Goal: Navigation & Orientation: Find specific page/section

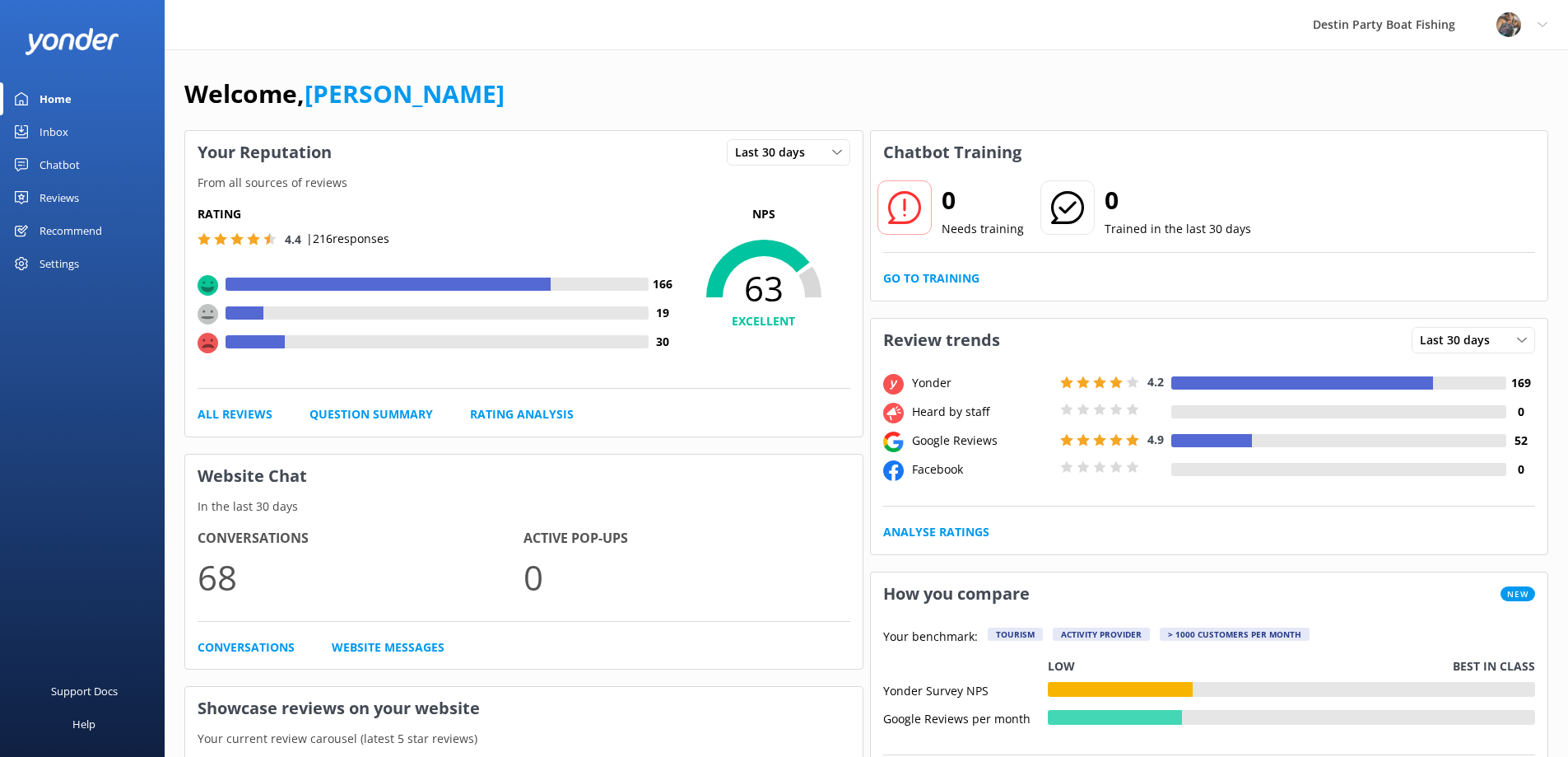
click at [76, 128] on link "Inbox" at bounding box center [82, 132] width 165 height 33
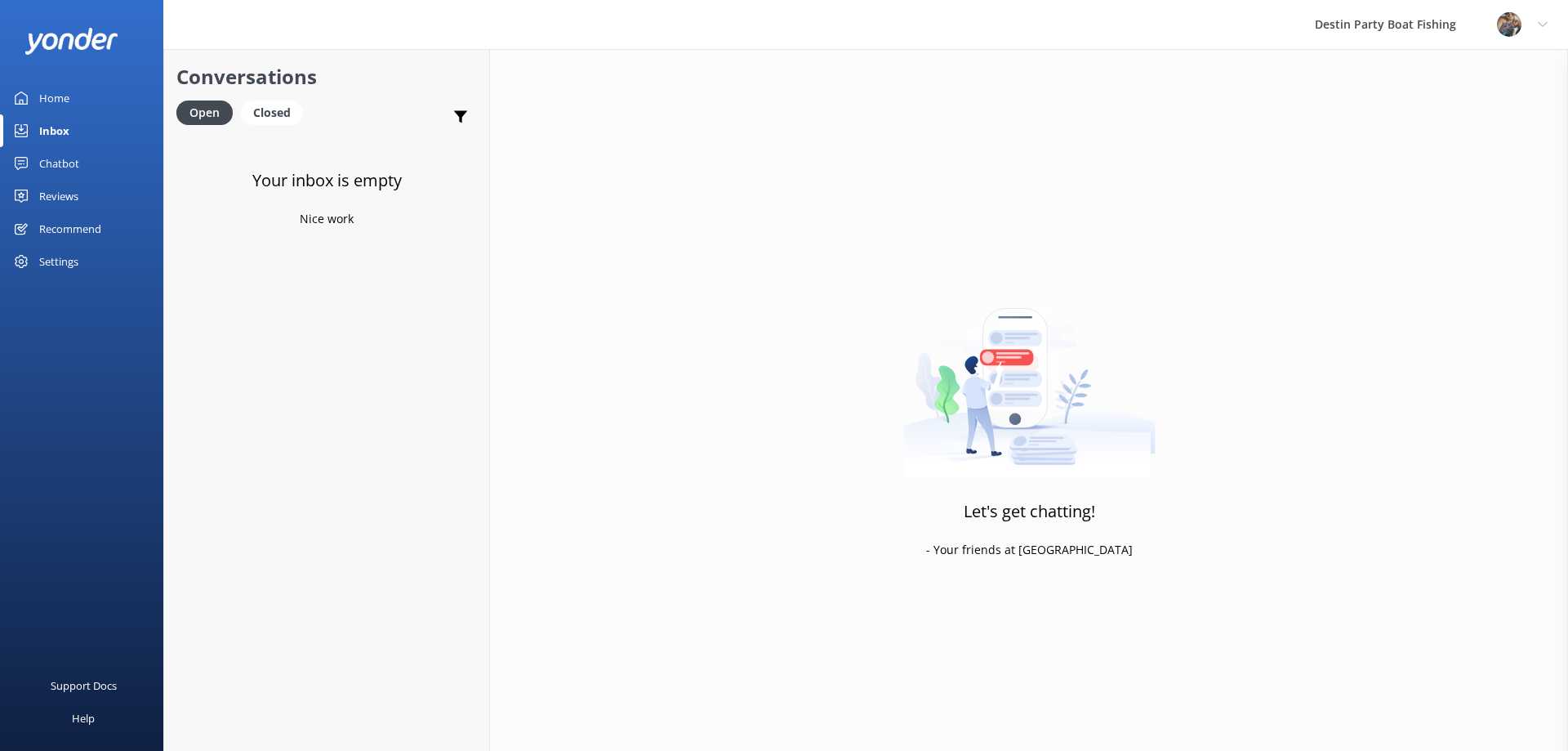
click at [75, 196] on div "Reviews" at bounding box center [58, 196] width 39 height 33
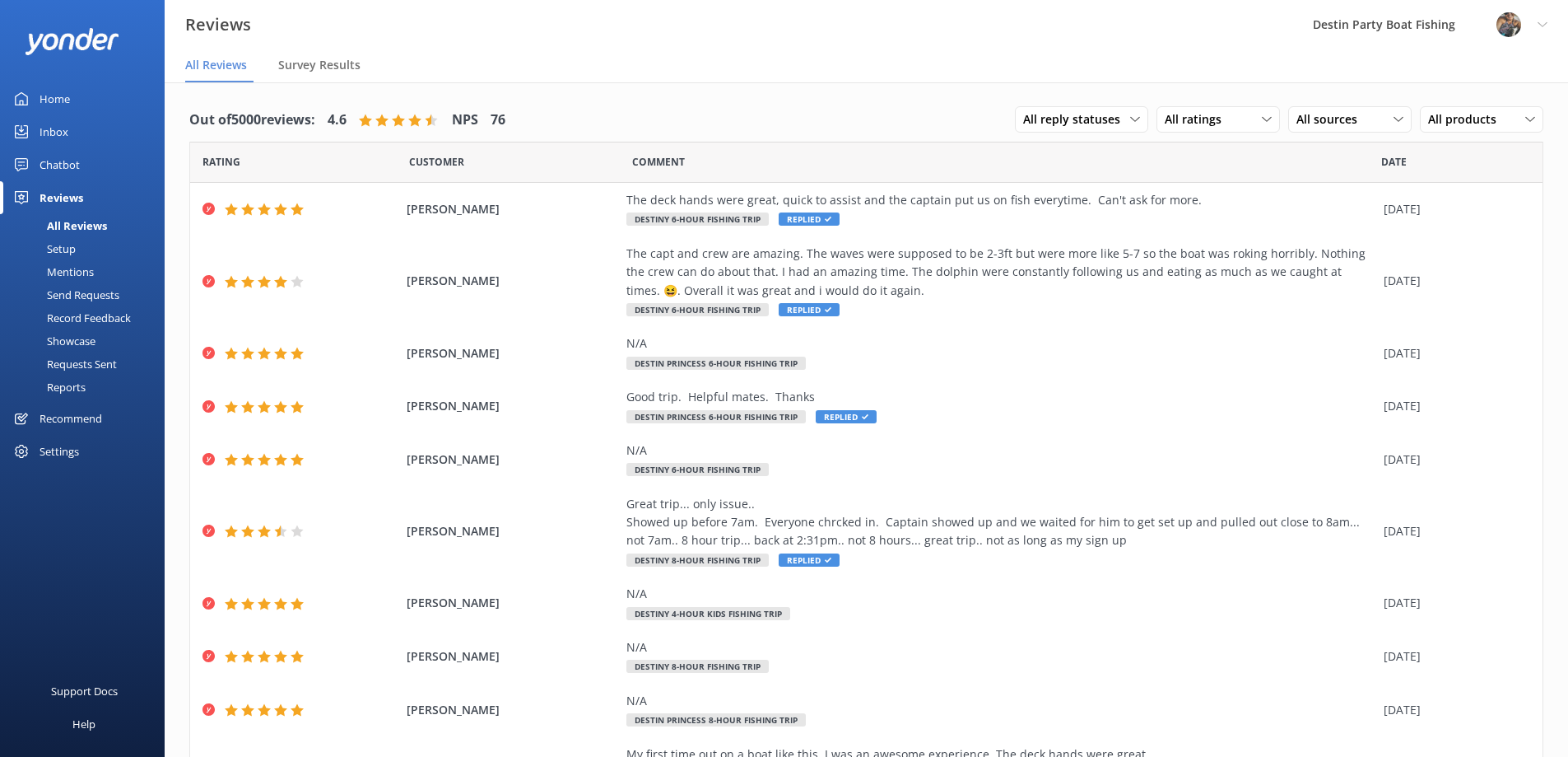
click at [54, 129] on div "Inbox" at bounding box center [53, 132] width 28 height 33
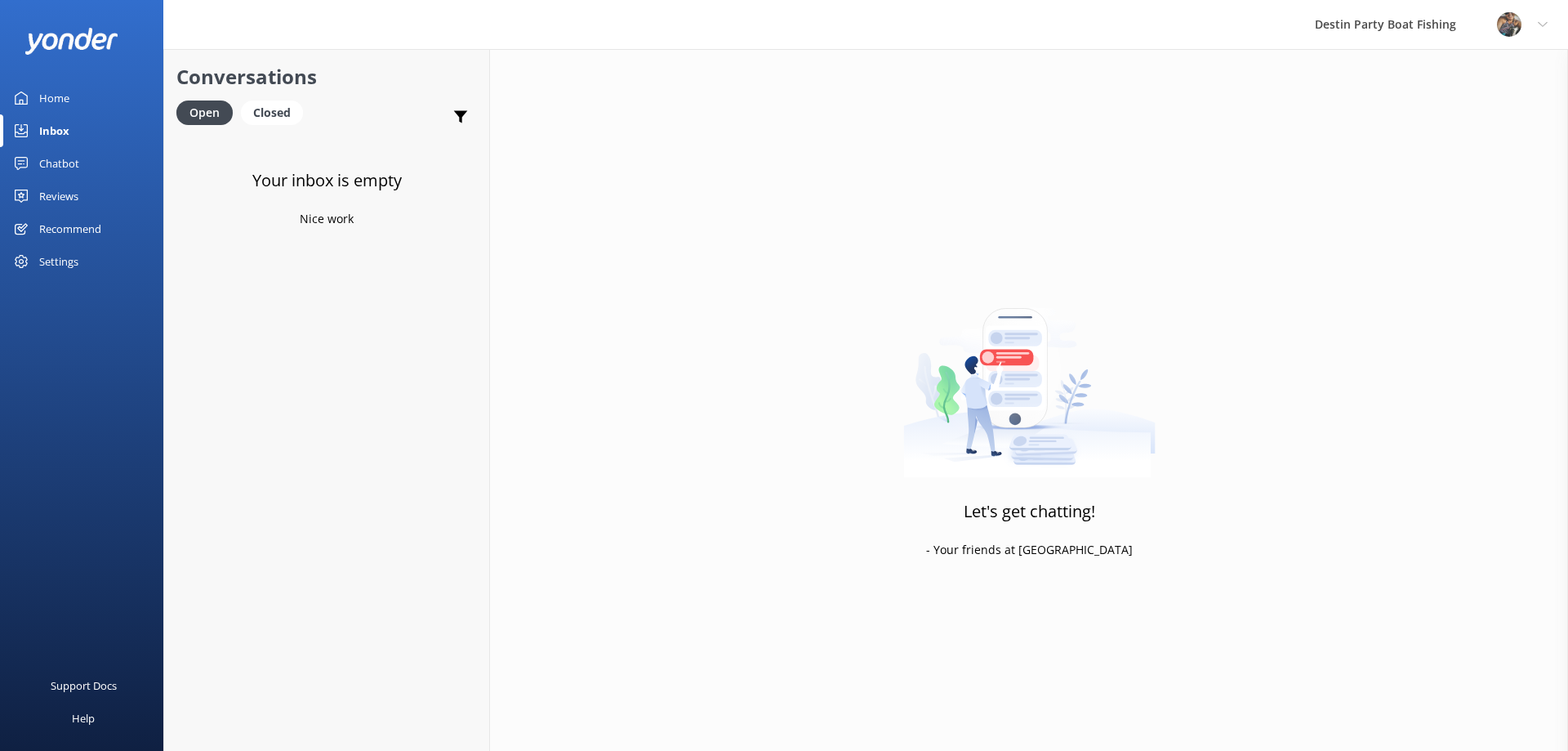
click at [63, 197] on div "Reviews" at bounding box center [58, 196] width 39 height 33
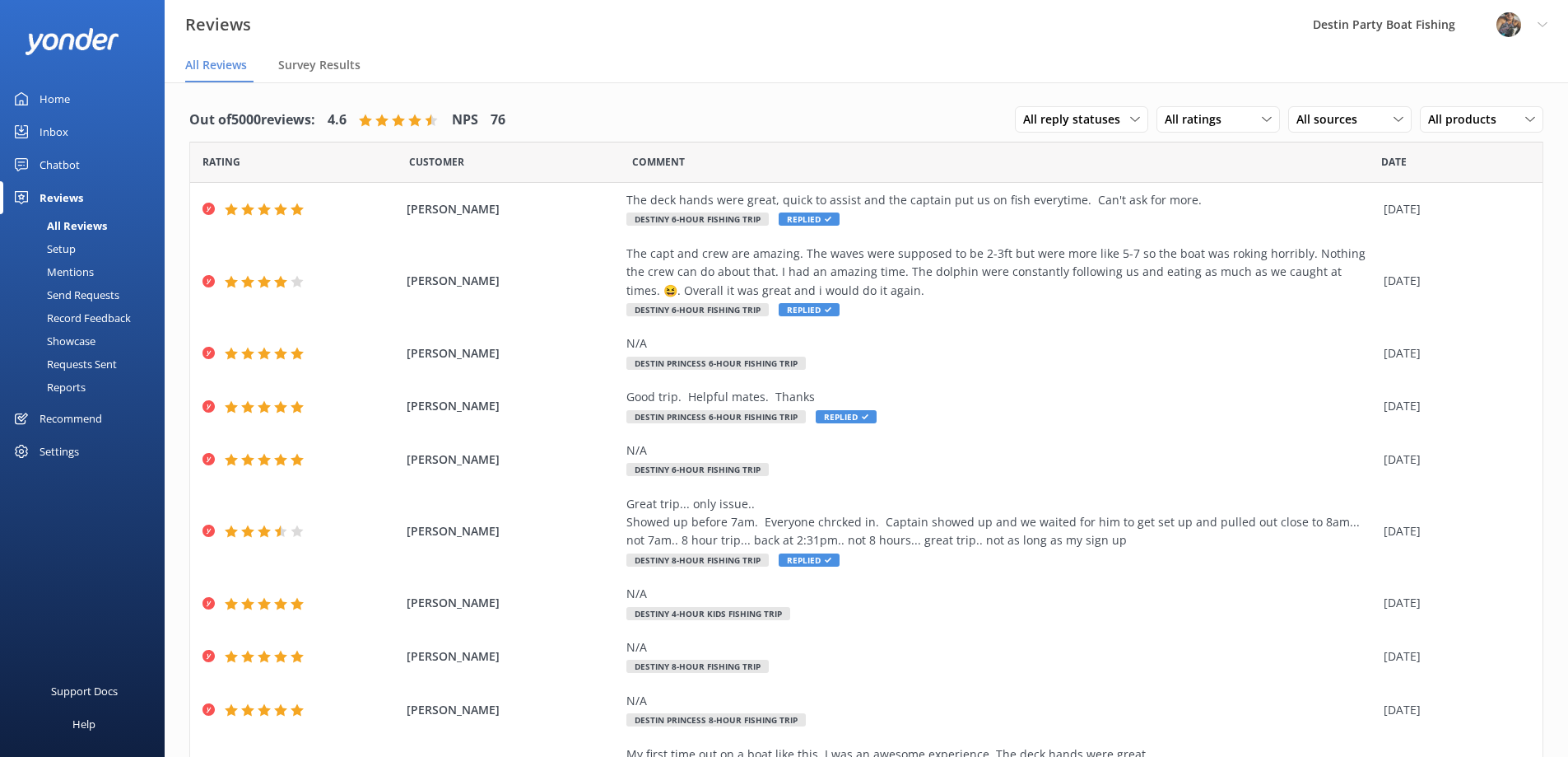
click at [60, 137] on div "Inbox" at bounding box center [53, 132] width 28 height 33
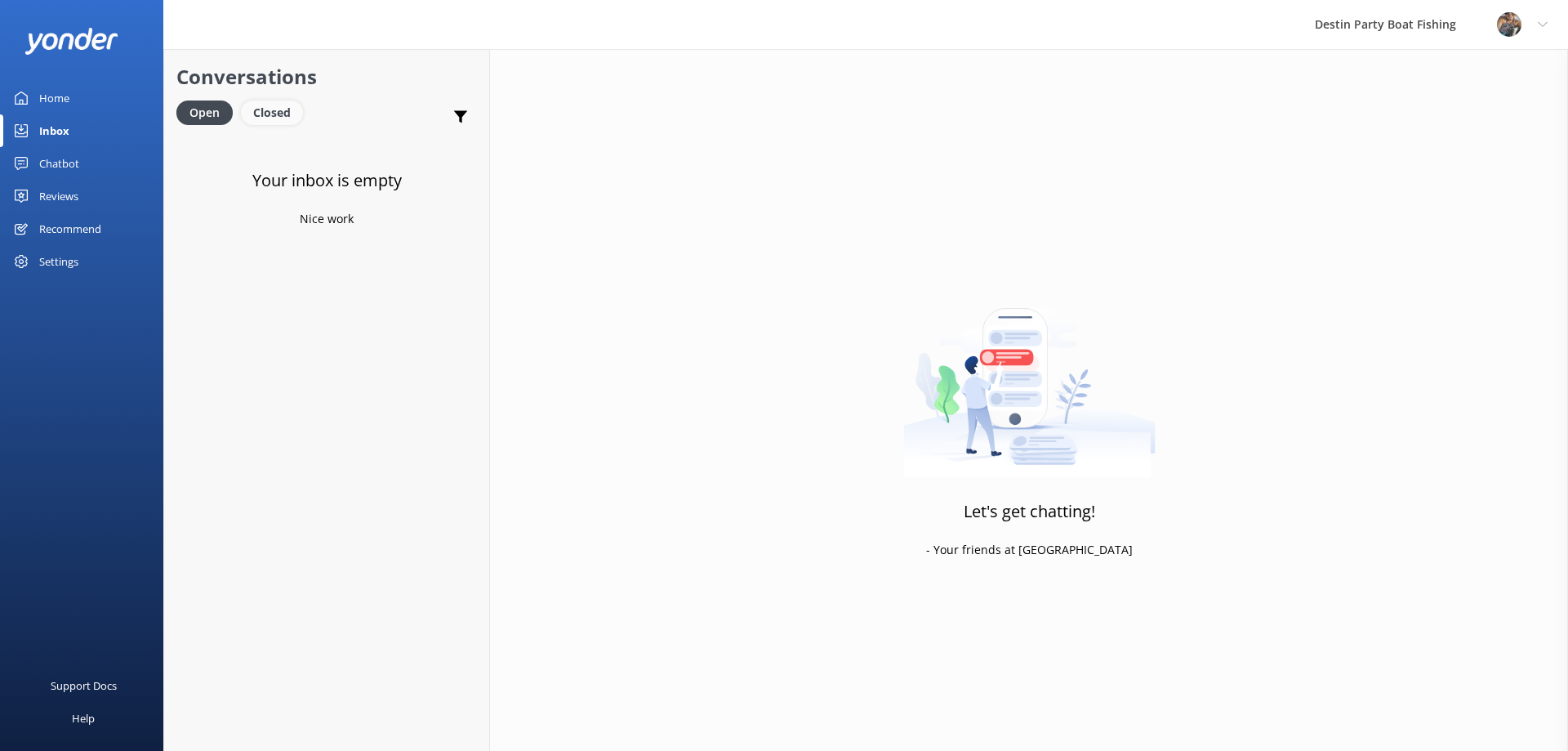
click at [275, 115] on div "Closed" at bounding box center [272, 113] width 62 height 25
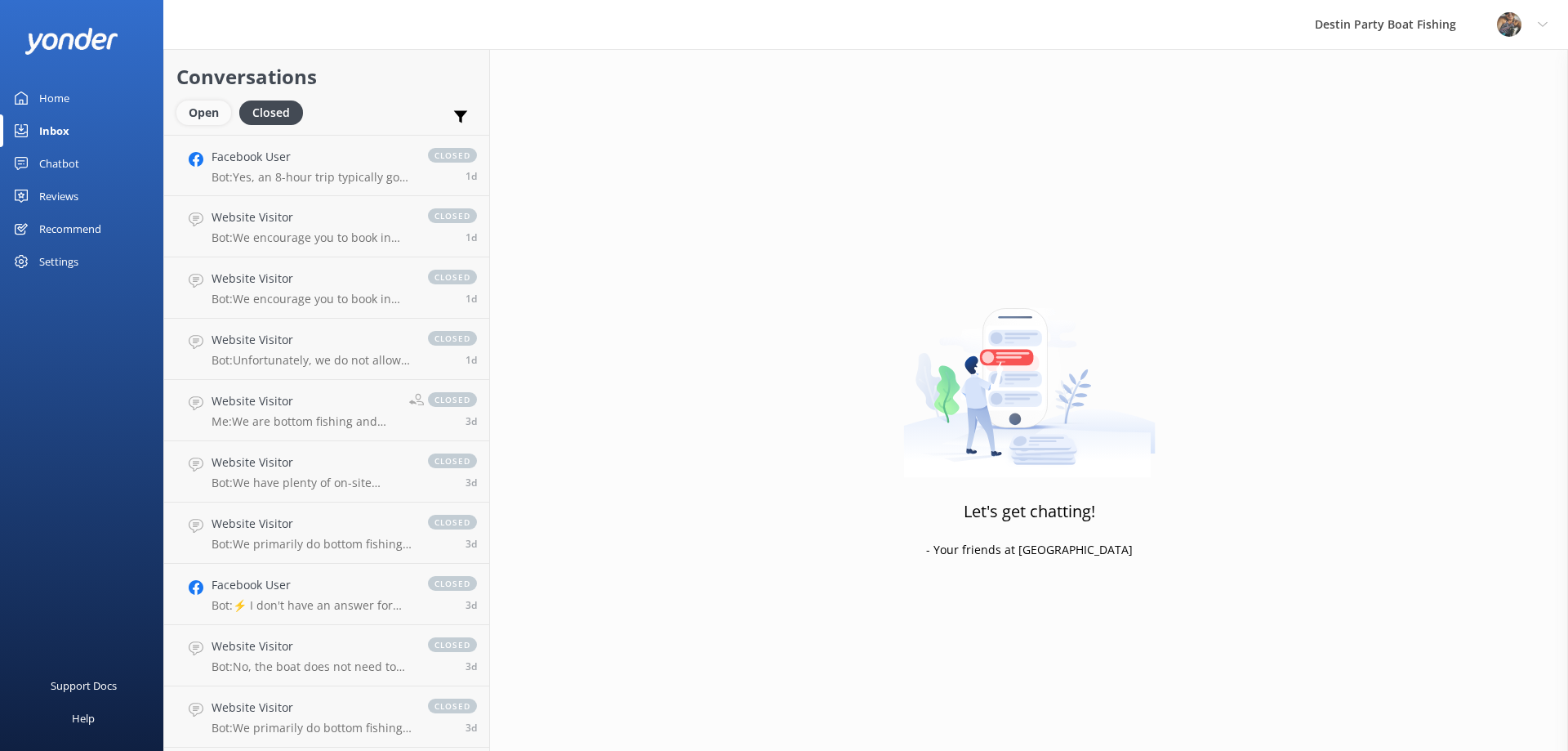
click at [210, 115] on div "Open" at bounding box center [204, 113] width 55 height 25
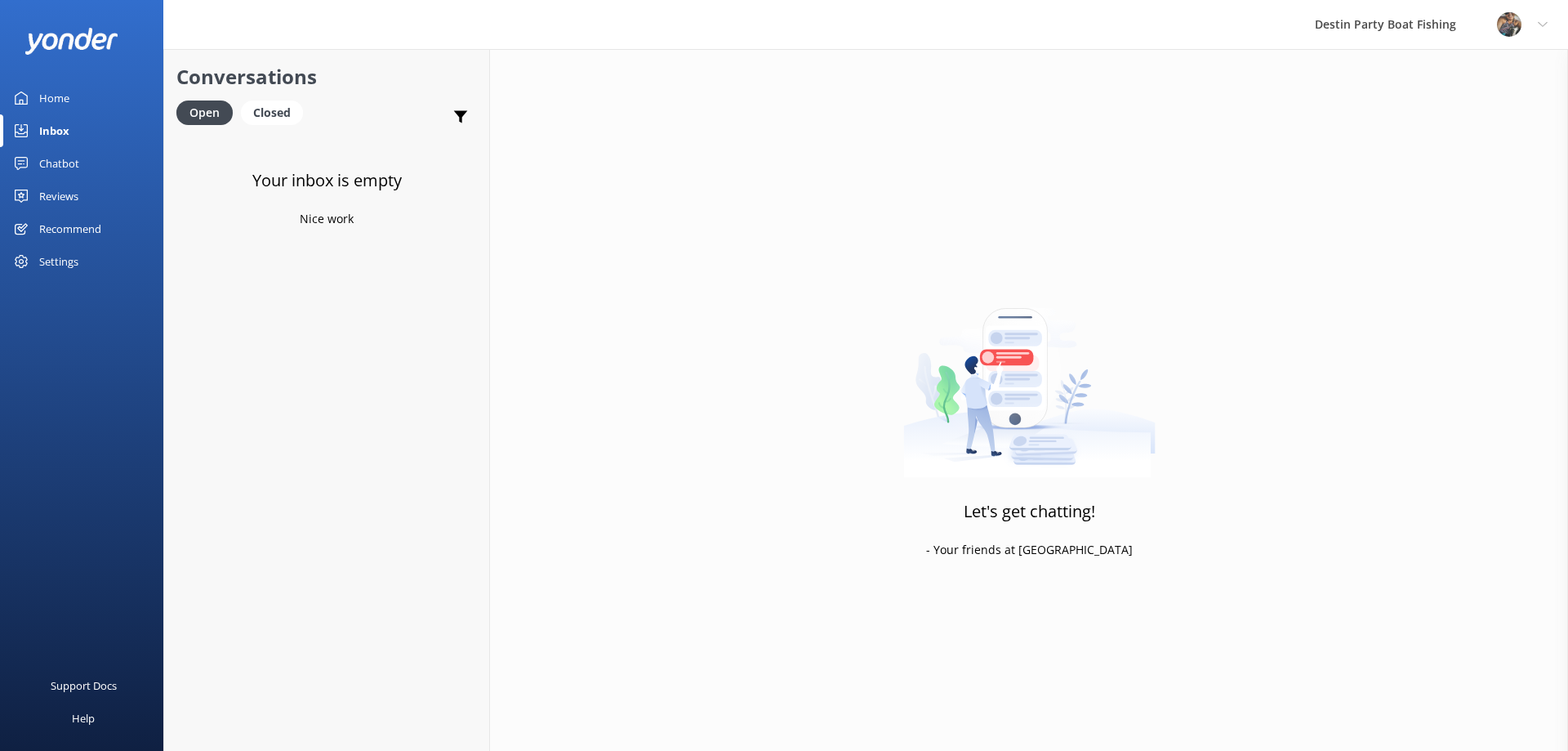
click at [61, 101] on div "Home" at bounding box center [54, 98] width 30 height 33
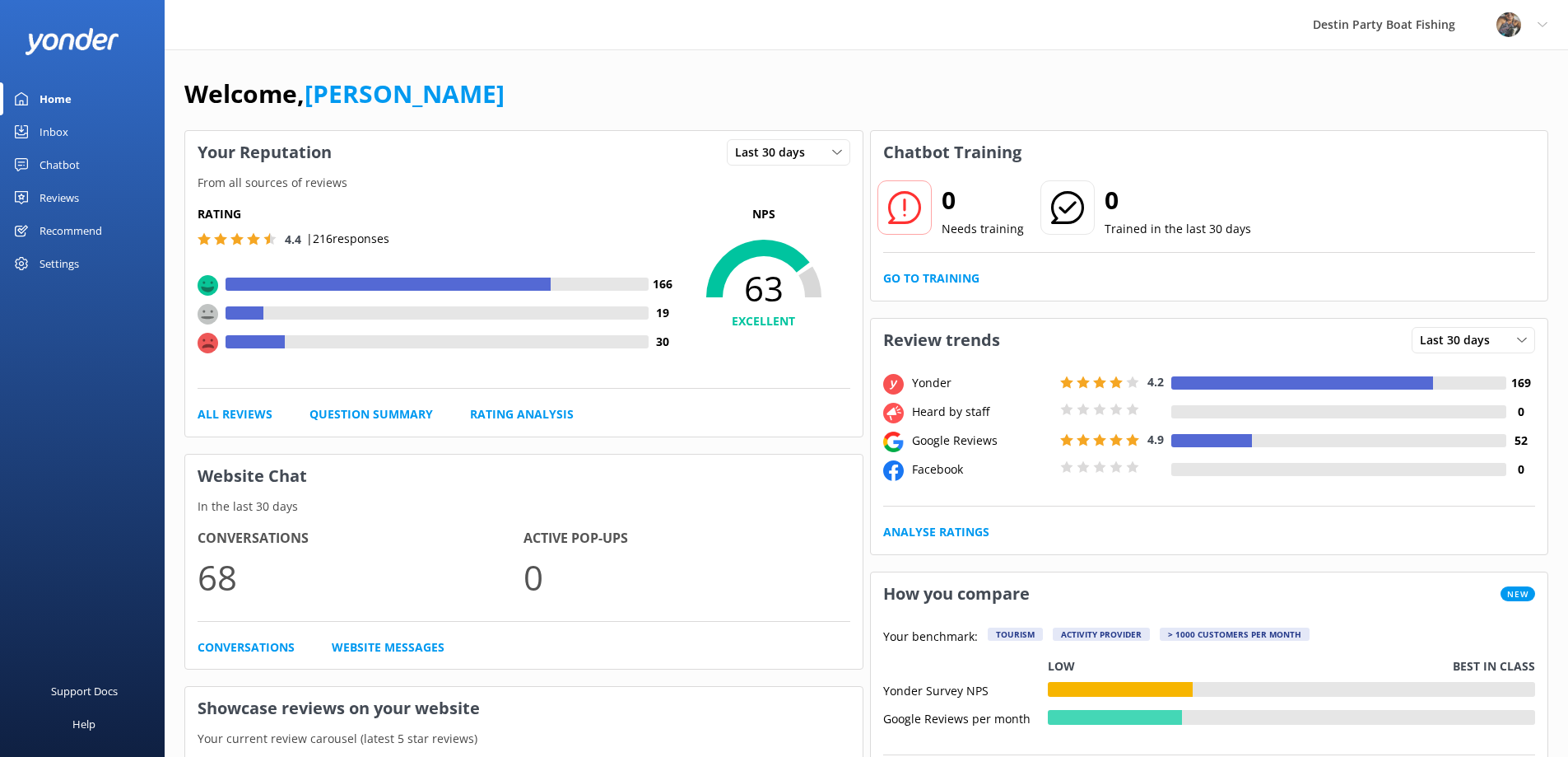
click at [43, 135] on div "Inbox" at bounding box center [53, 132] width 28 height 33
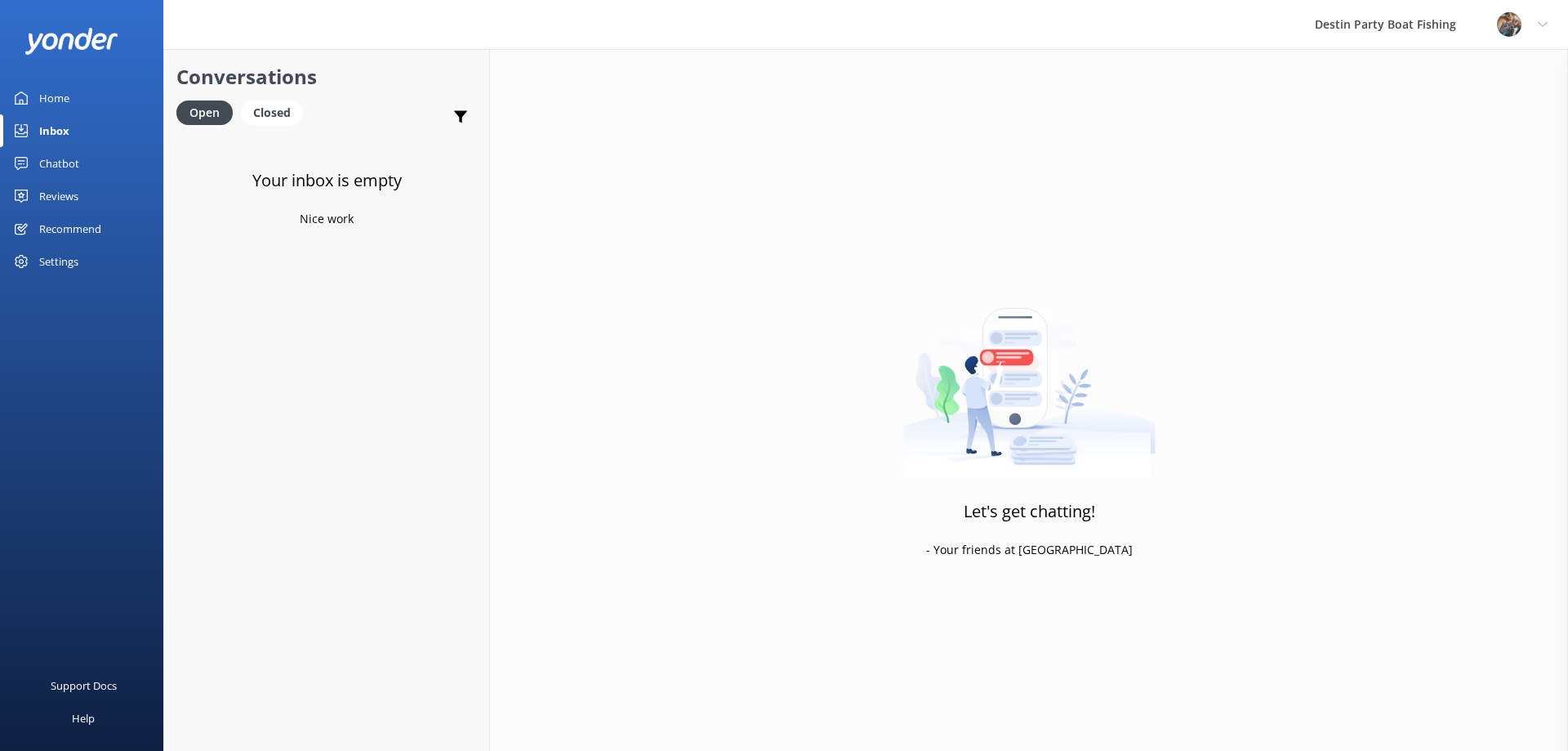
click at [68, 197] on div "Reviews" at bounding box center [58, 196] width 39 height 33
